Goal: Information Seeking & Learning: Check status

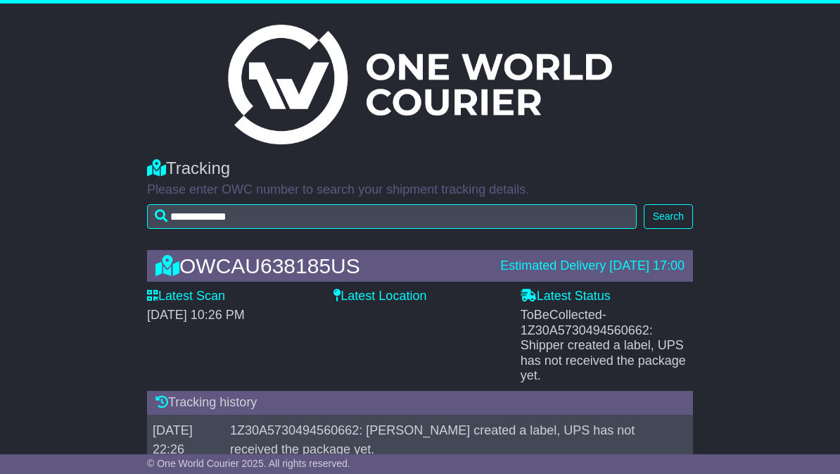
scroll to position [37, 0]
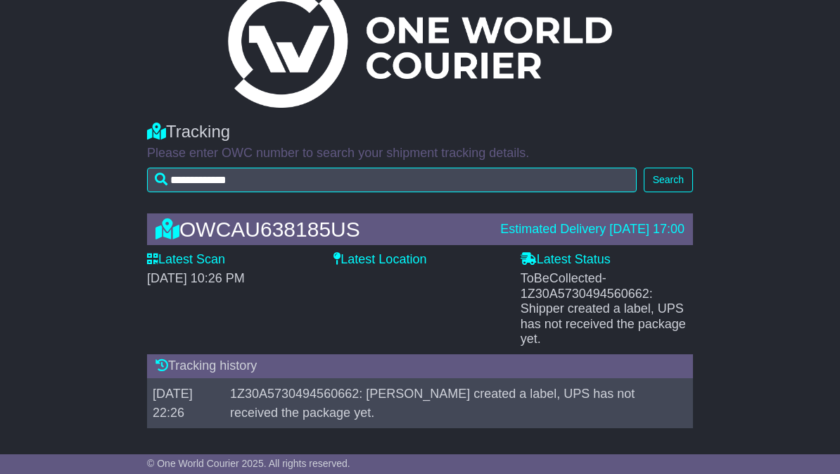
click at [618, 393] on td "1Z30A5730494560662: [PERSON_NAME] created a label, UPS has not received the pac…" at bounding box center [452, 403] width 457 height 50
click at [656, 324] on span "- 1Z30A5730494560662: Shipper created a label, UPS has not received the package…" at bounding box center [603, 308] width 165 height 75
click at [665, 289] on div "ToBeCollected - 1Z30A5730494560662: [PERSON_NAME] created a label, UPS has not …" at bounding box center [607, 309] width 172 height 76
click at [165, 260] on label "Latest Scan" at bounding box center [186, 259] width 78 height 15
click at [190, 262] on label "Latest Scan" at bounding box center [186, 259] width 78 height 15
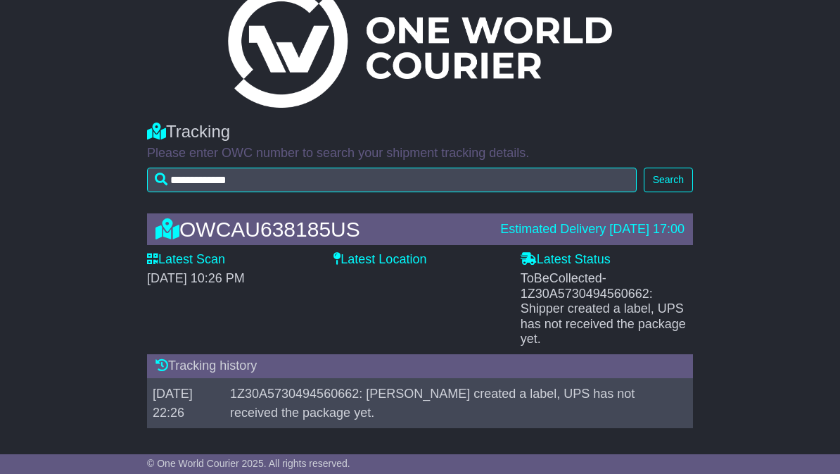
click at [358, 250] on div "OWCAU638185US Estimated Delivery [DATE] 17:00 Latest Scan [DATE] 10:26 PM Lates…" at bounding box center [420, 324] width 560 height 250
click at [376, 274] on div "Latest Location" at bounding box center [419, 299] width 186 height 95
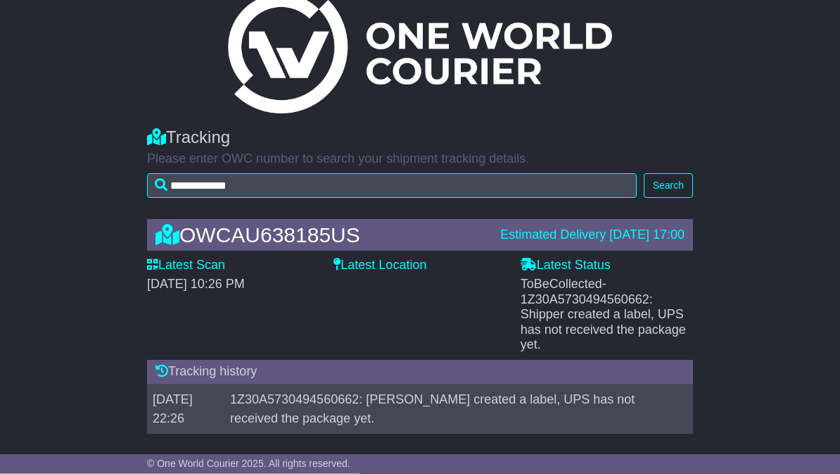
scroll to position [0, 0]
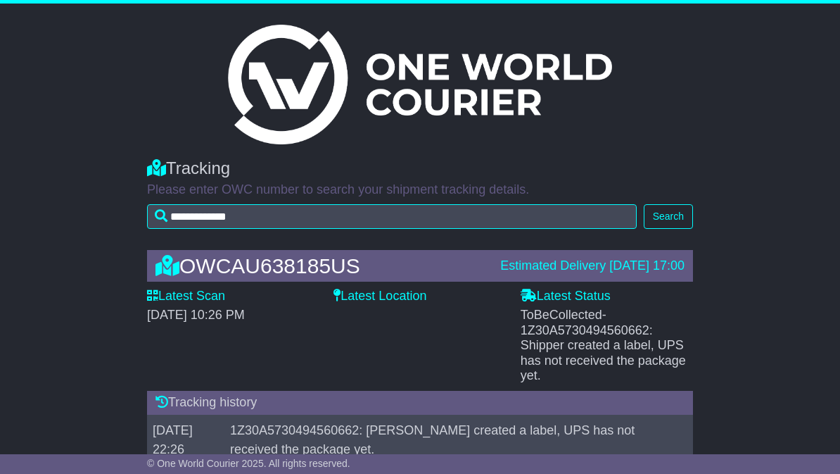
click at [720, 141] on col-sm-3 at bounding box center [420, 85] width 654 height 120
click at [721, 143] on col-sm-3 at bounding box center [420, 85] width 654 height 120
click at [76, 128] on div "**********" at bounding box center [420, 245] width 840 height 483
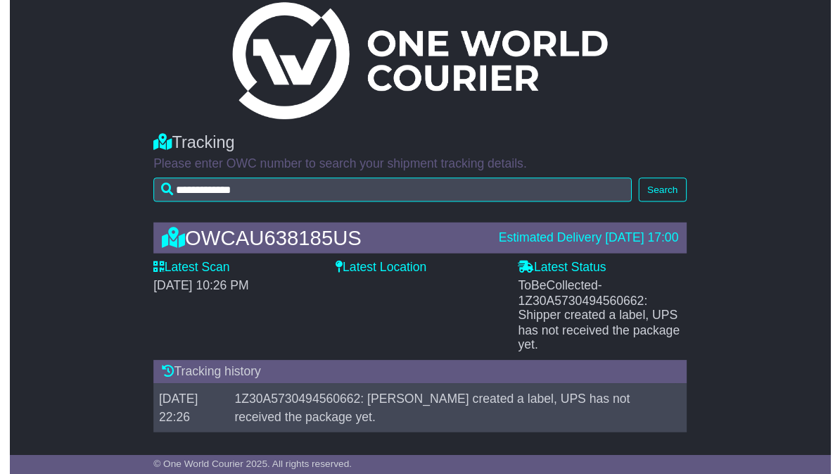
scroll to position [37, 0]
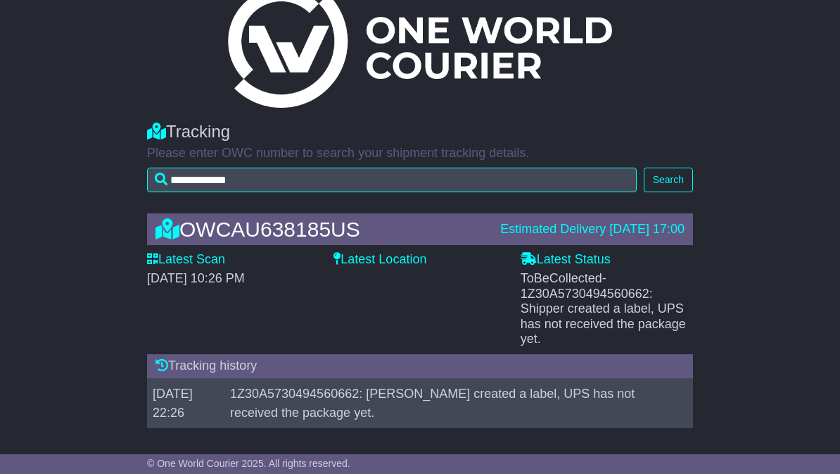
click at [644, 317] on span "- 1Z30A5730494560662: Shipper created a label, UPS has not received the package…" at bounding box center [603, 308] width 165 height 75
click at [643, 319] on span "- 1Z30A5730494560662: Shipper created a label, UPS has not received the package…" at bounding box center [603, 308] width 165 height 75
